Goal: Information Seeking & Learning: Learn about a topic

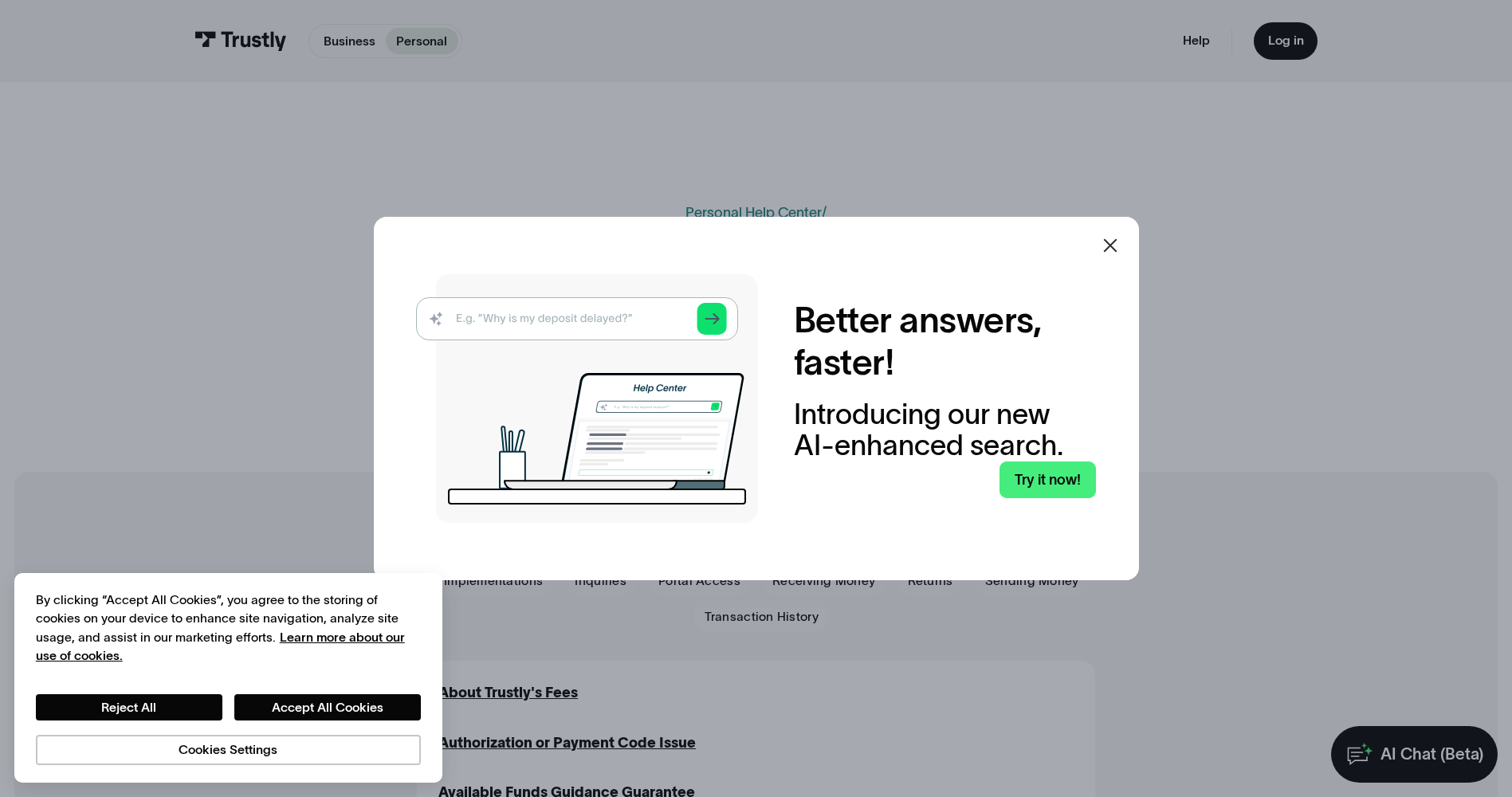
click at [1117, 239] on div at bounding box center [1110, 245] width 38 height 39
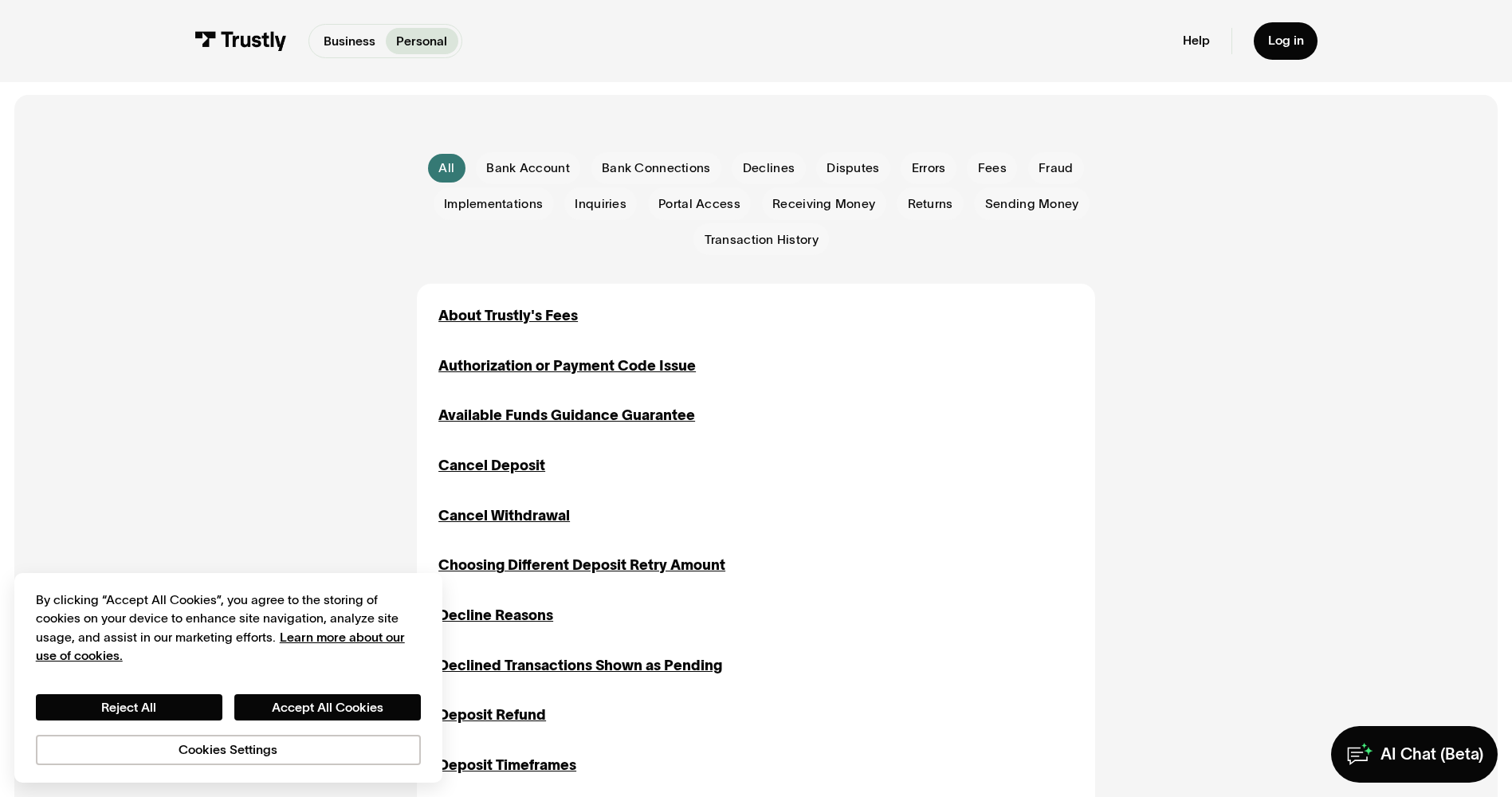
scroll to position [398, 0]
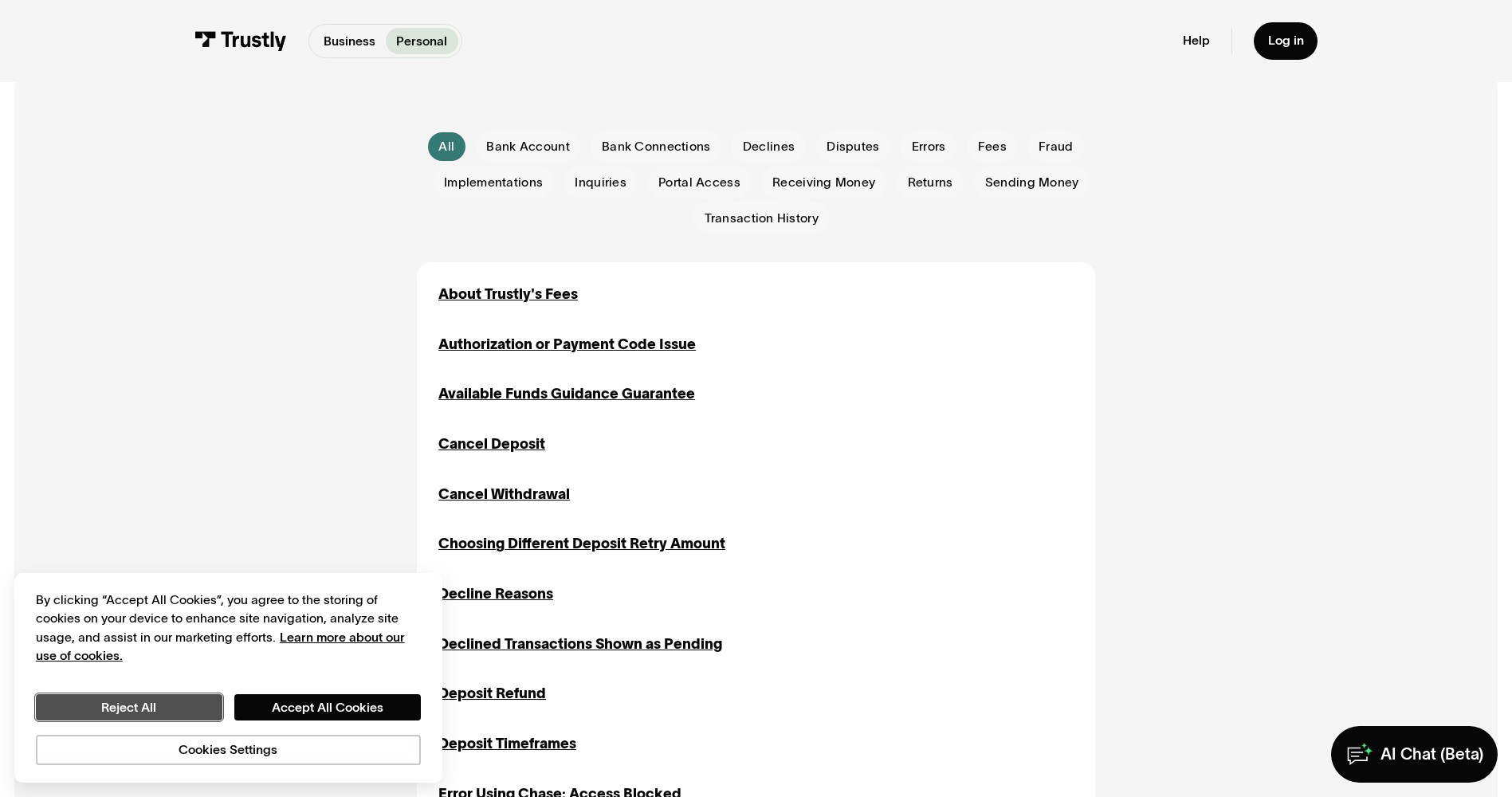
click at [197, 703] on button "Reject All" at bounding box center [129, 707] width 187 height 27
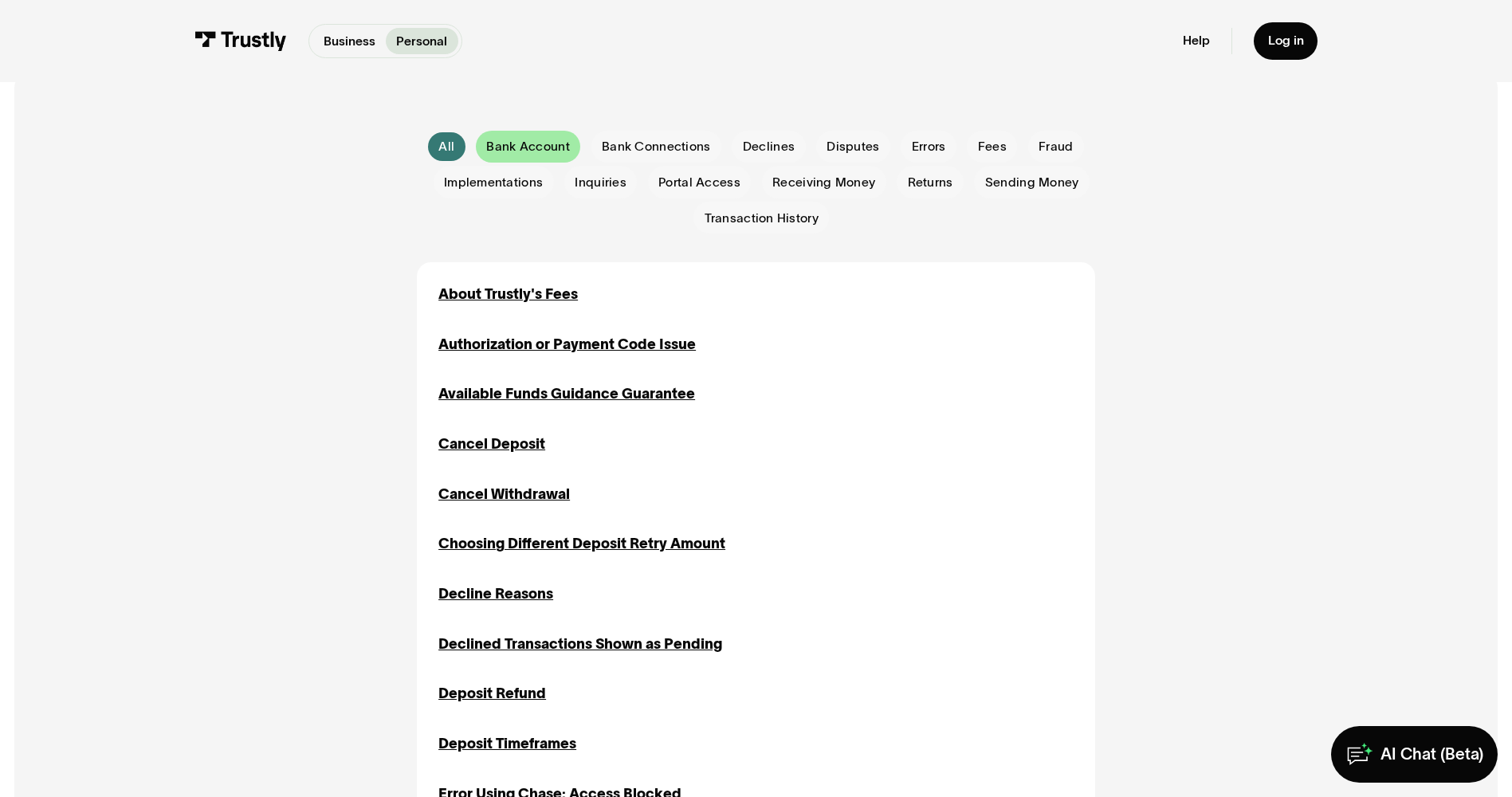
click at [551, 152] on span "Bank Account" at bounding box center [527, 147] width 83 height 18
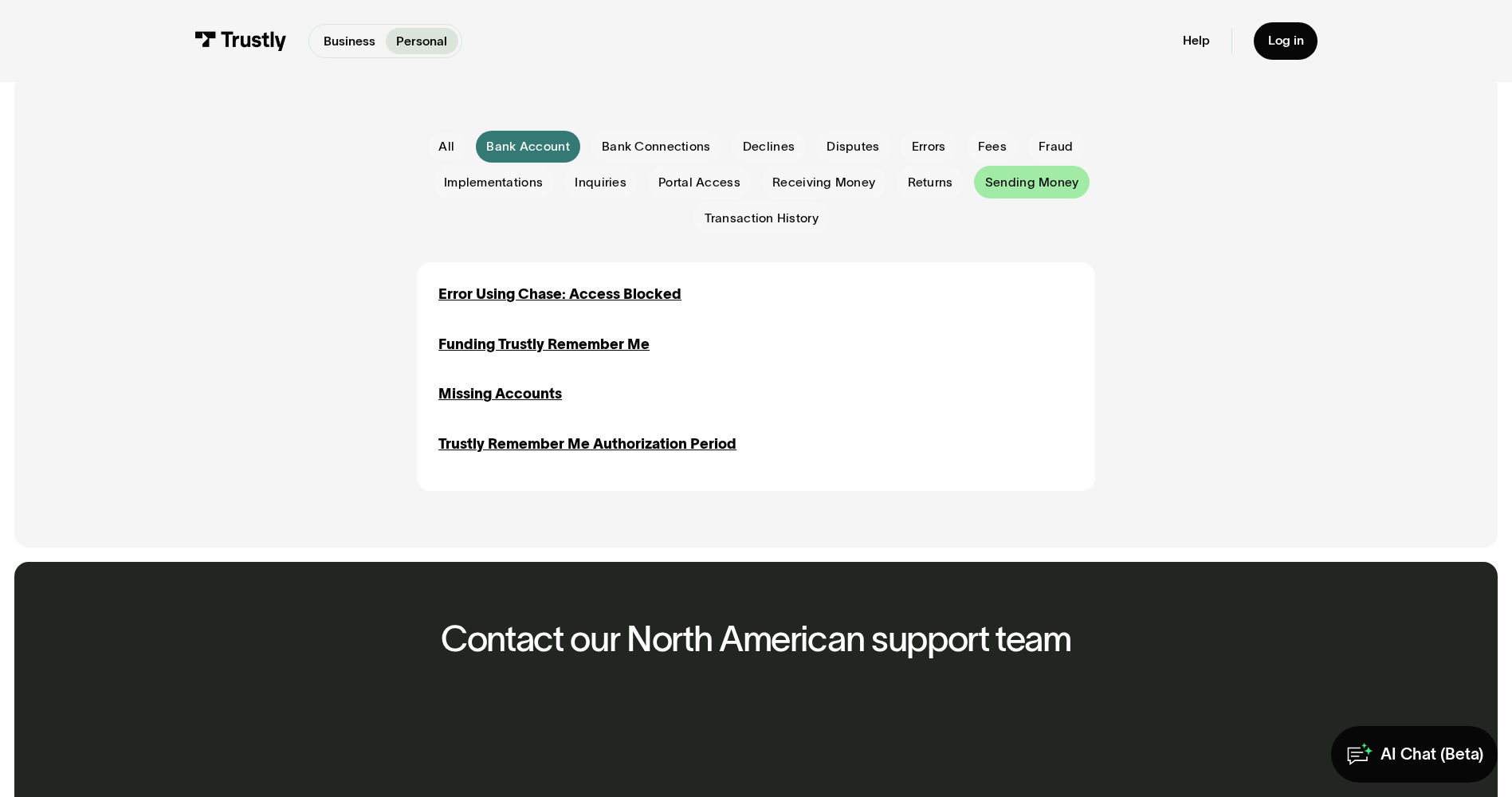
click at [1002, 188] on span "Sending Money" at bounding box center [1032, 183] width 94 height 18
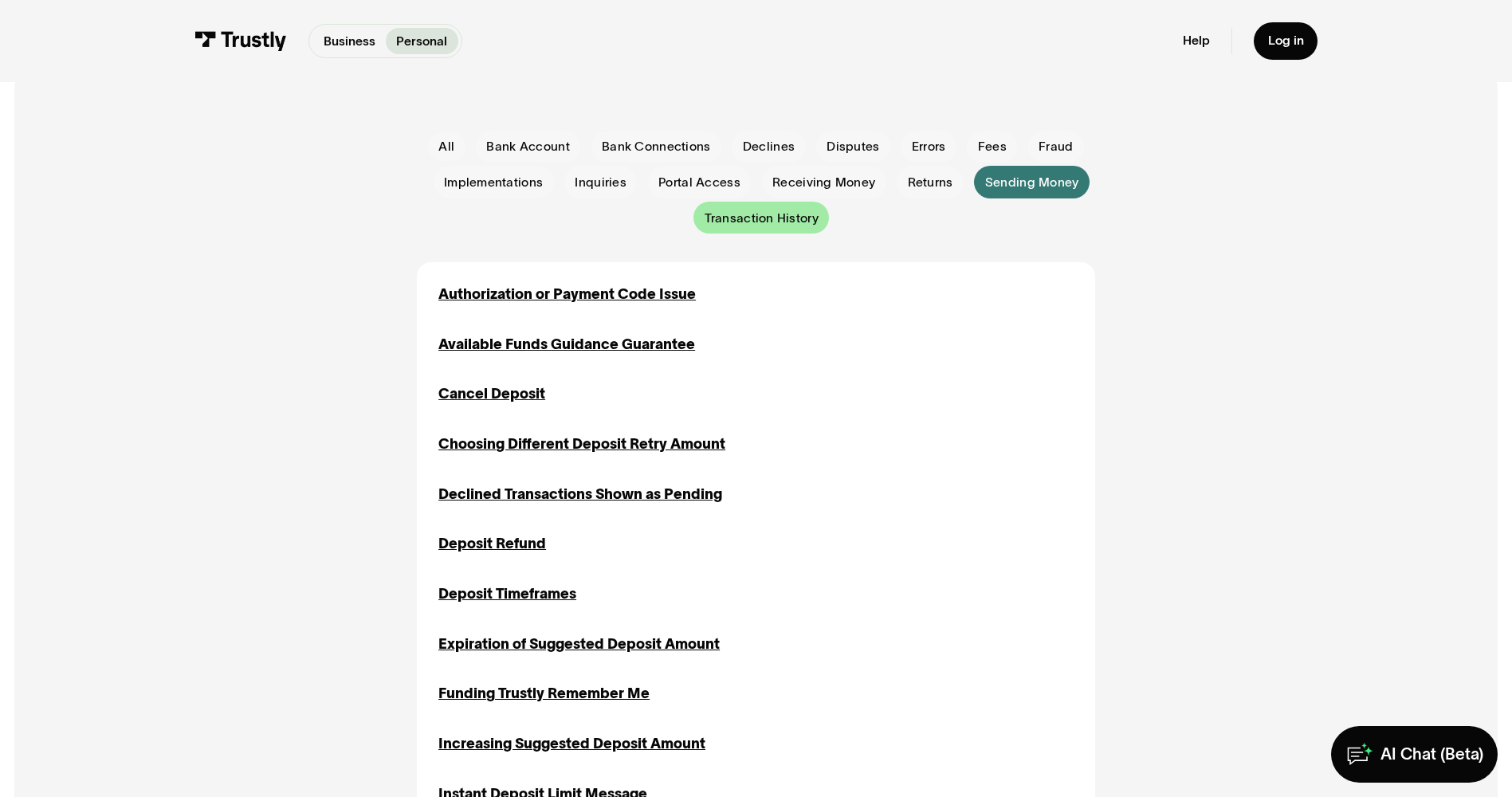
click at [751, 219] on span "Transaction History" at bounding box center [761, 218] width 114 height 18
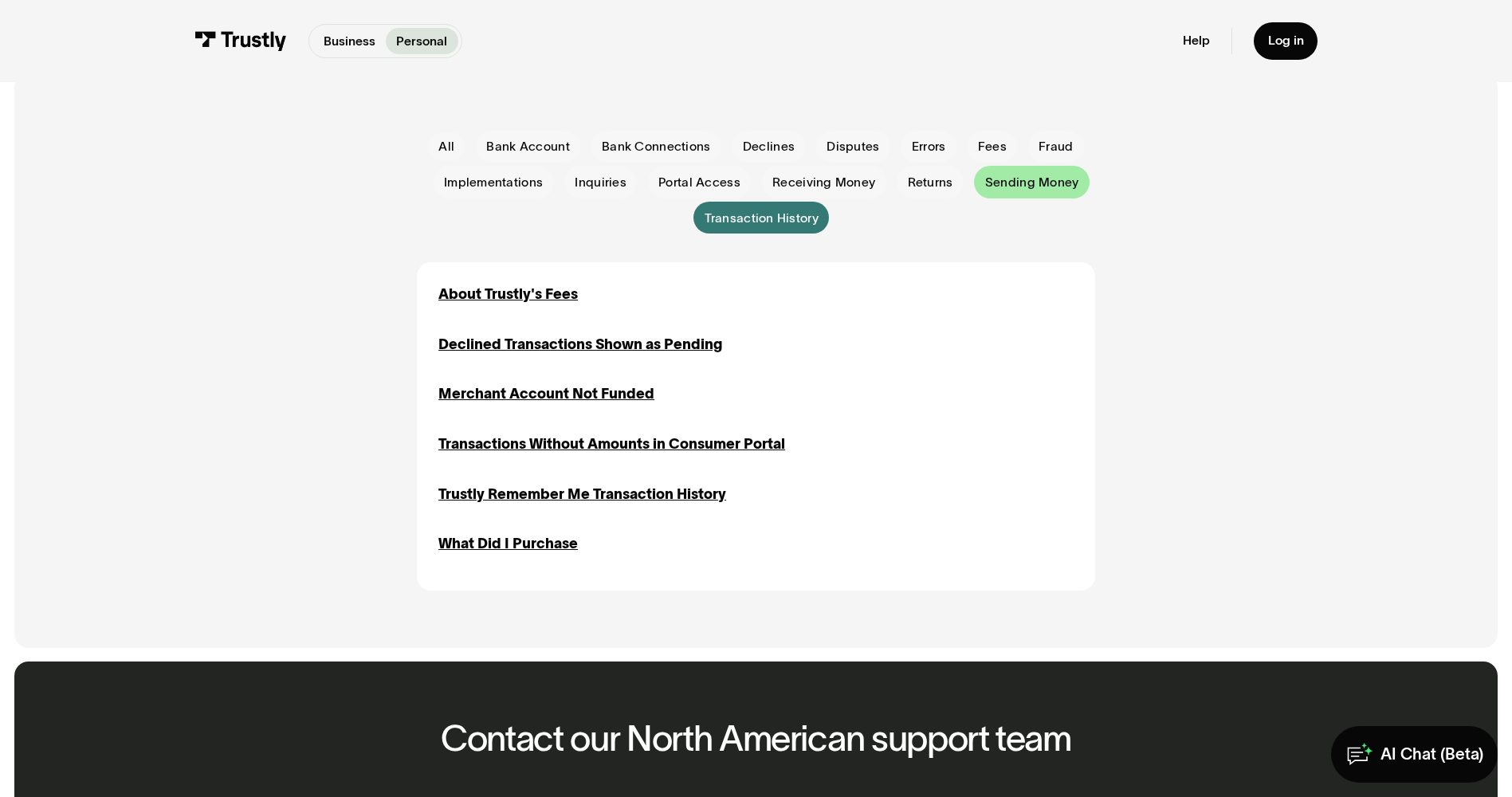
click at [1043, 172] on div "Email Form" at bounding box center [1031, 182] width 115 height 32
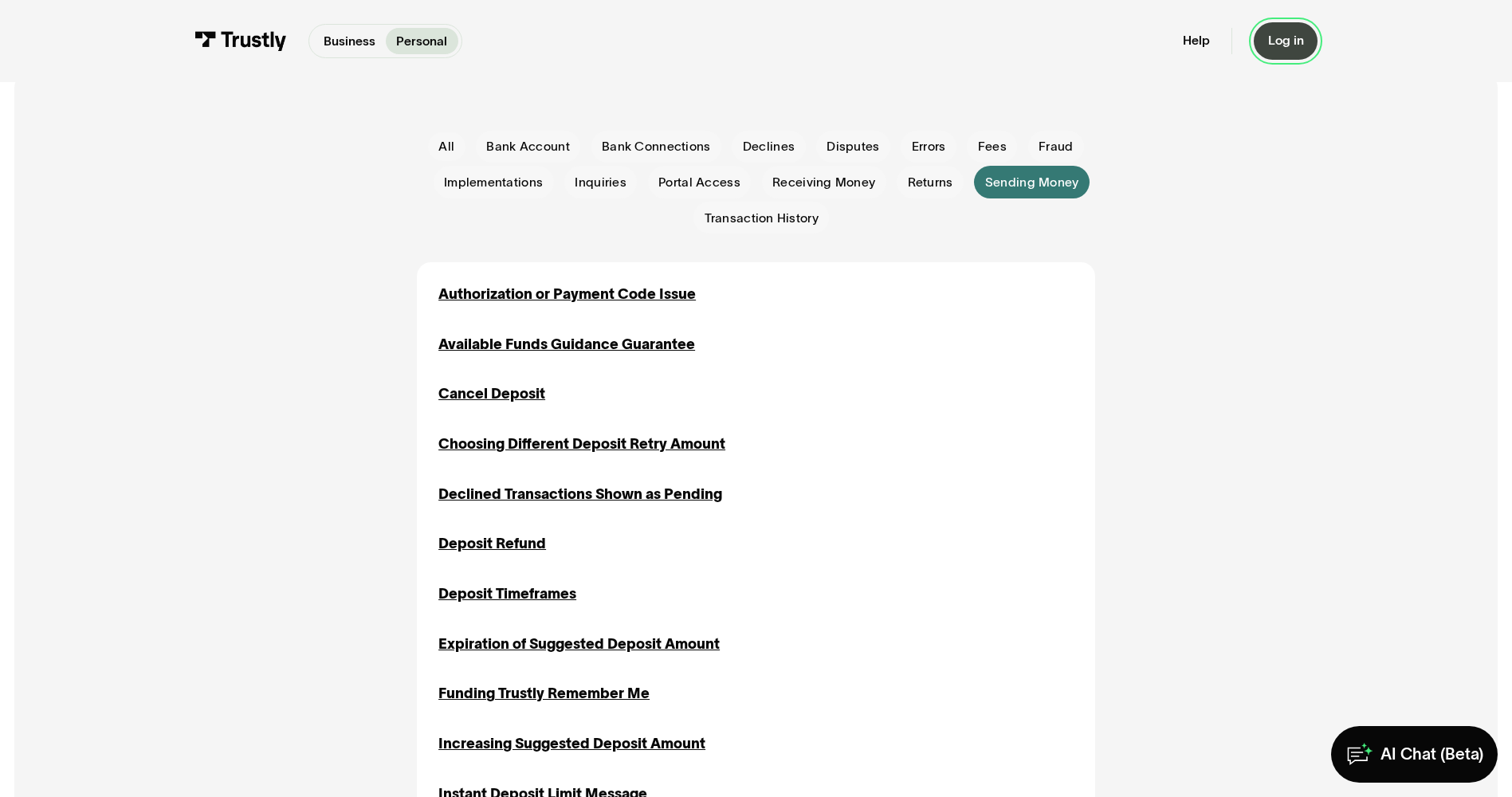
click at [1290, 40] on div "Log in" at bounding box center [1285, 40] width 36 height 16
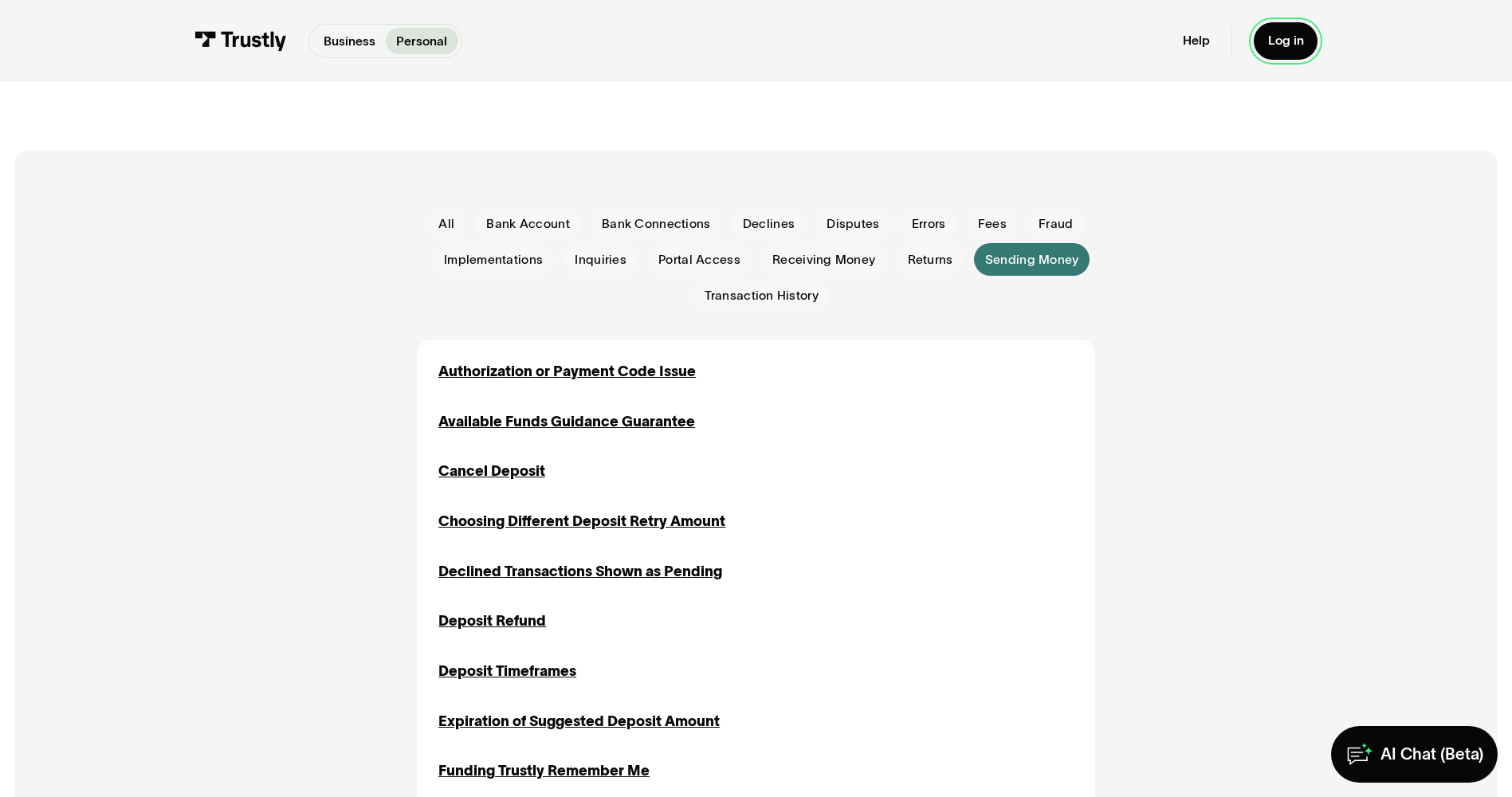
scroll to position [319, 0]
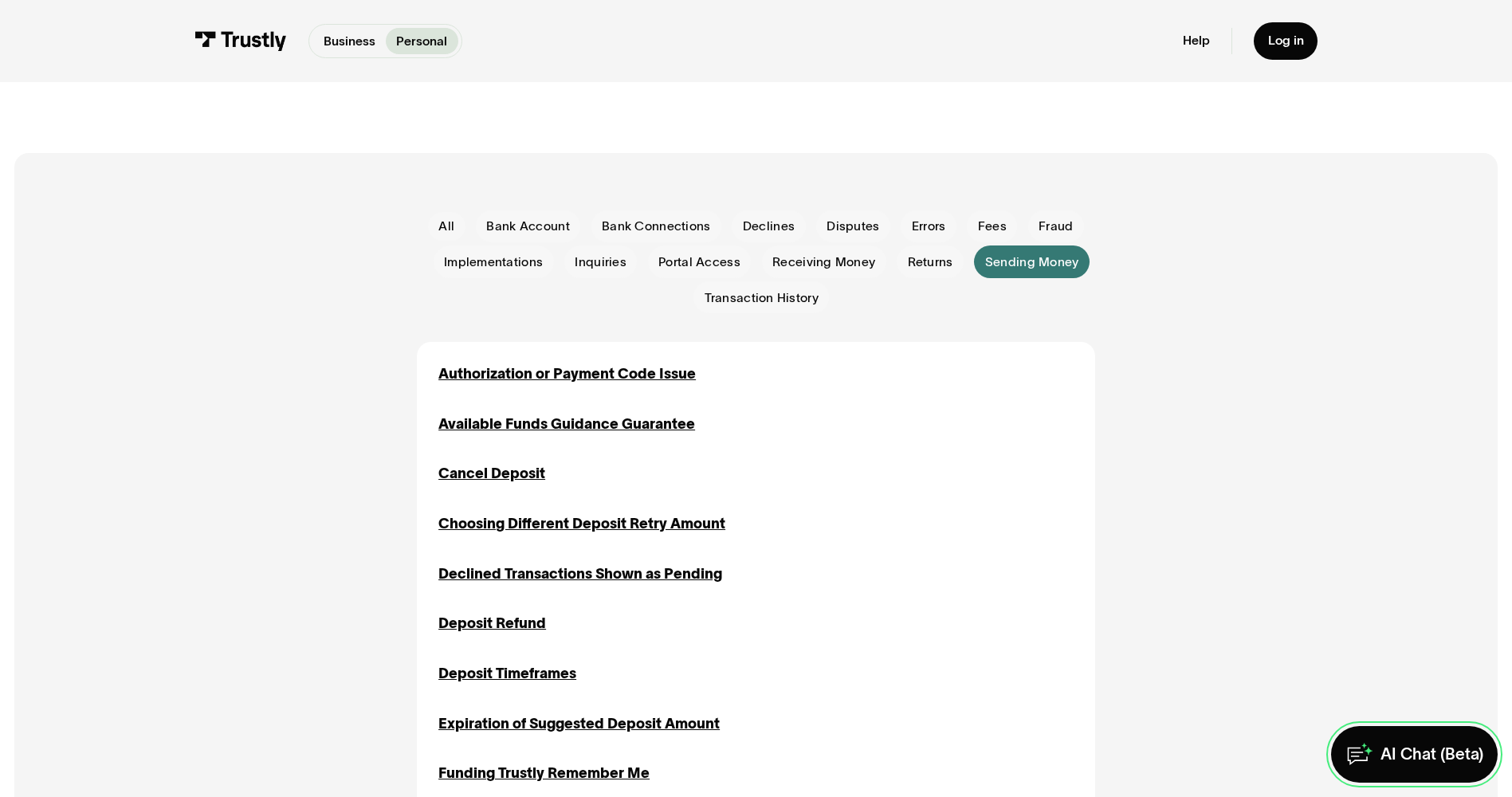
click at [1431, 758] on div "AI Chat (Beta)" at bounding box center [1431, 754] width 103 height 21
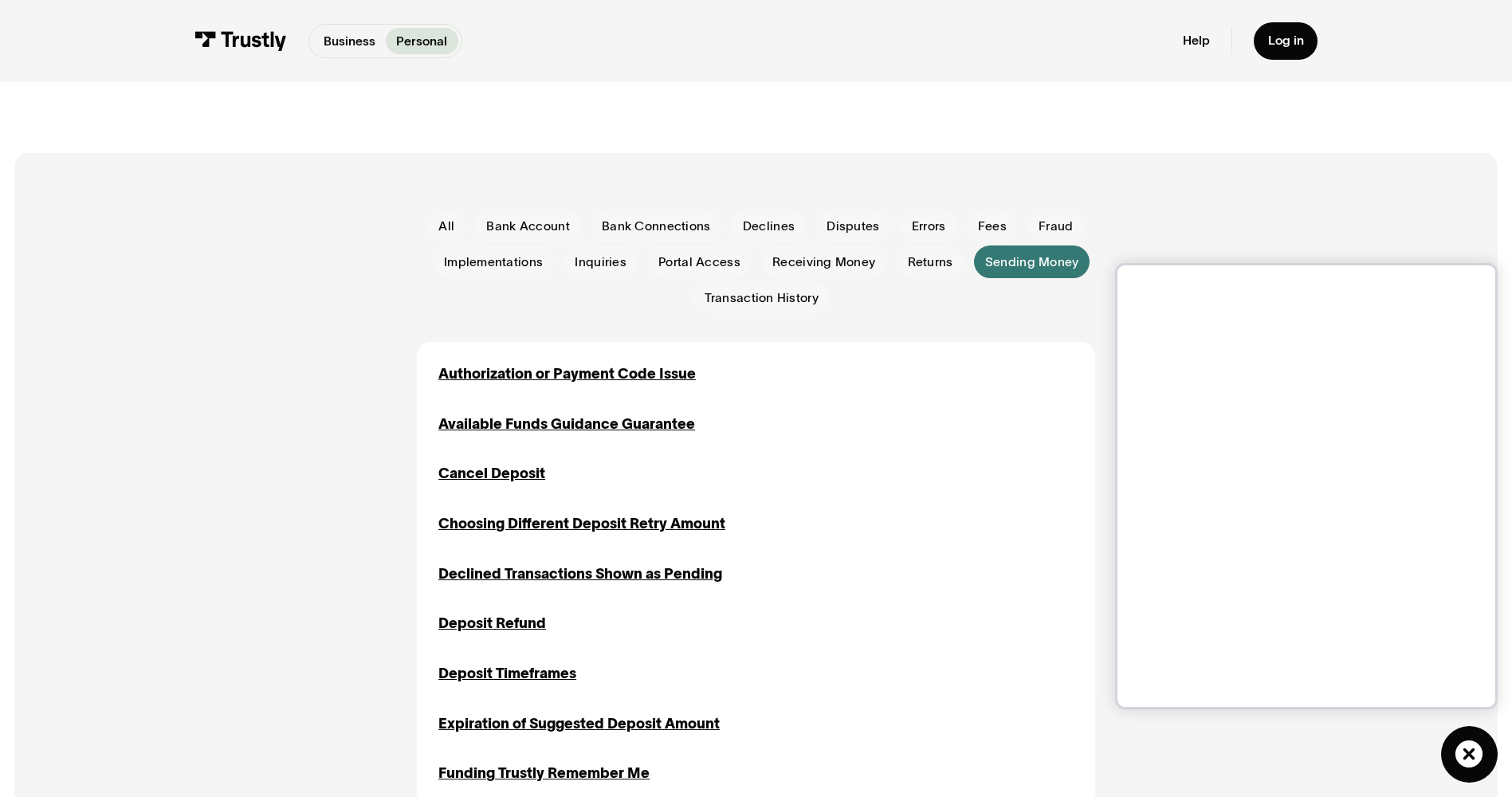
drag, startPoint x: 0, startPoint y: 0, endPoint x: 416, endPoint y: 415, distance: 587.6
click at [417, 415] on div "Authorization or Payment Code Issue Errors Sending Money Available Funds Guidan…" at bounding box center [755, 781] width 677 height 878
click at [533, 372] on div "Authorization or Payment Code Issue" at bounding box center [567, 374] width 258 height 22
click at [812, 307] on span "Transaction History" at bounding box center [761, 298] width 114 height 18
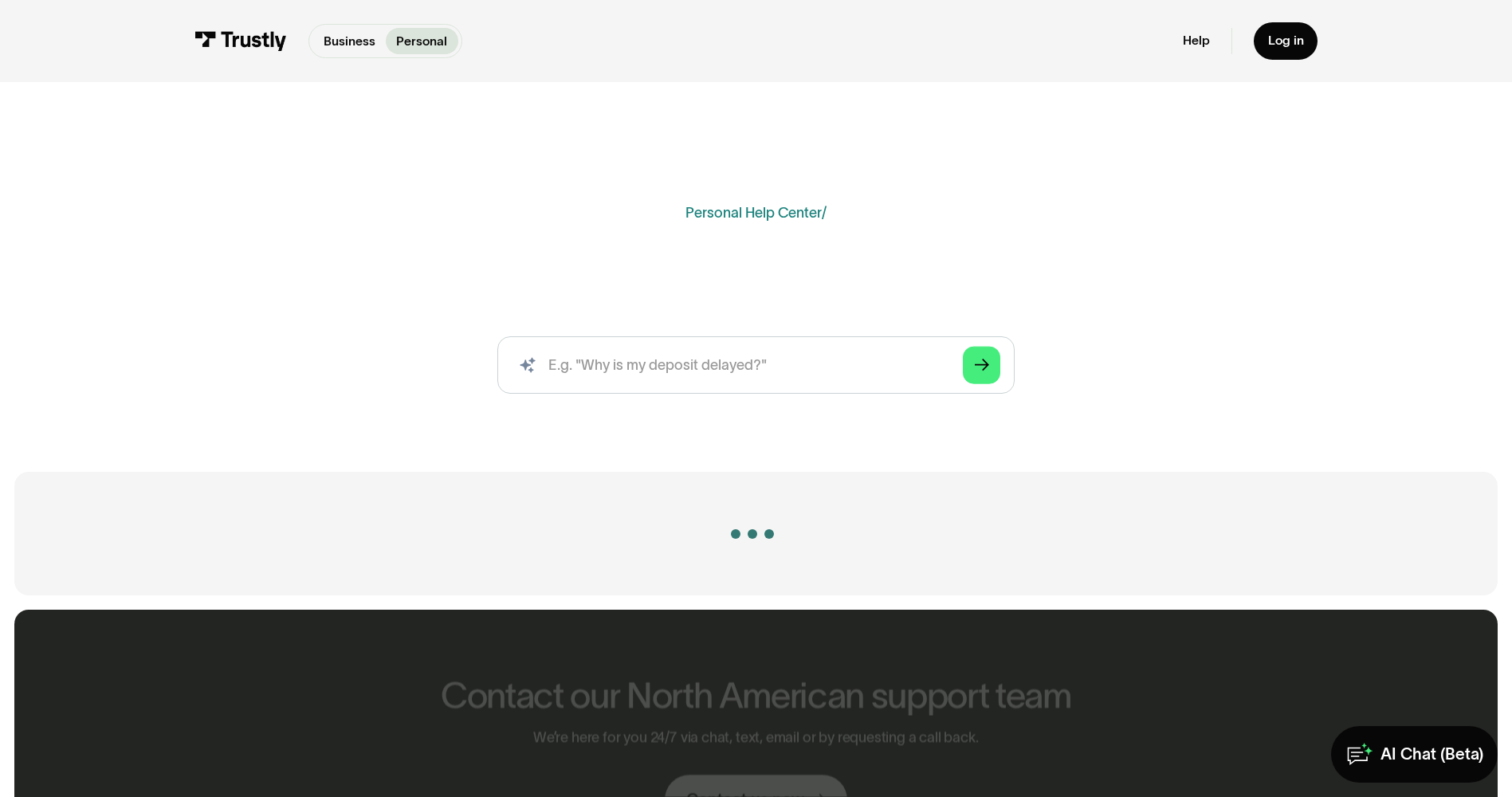
scroll to position [319, 0]
